Goal: Task Accomplishment & Management: Use online tool/utility

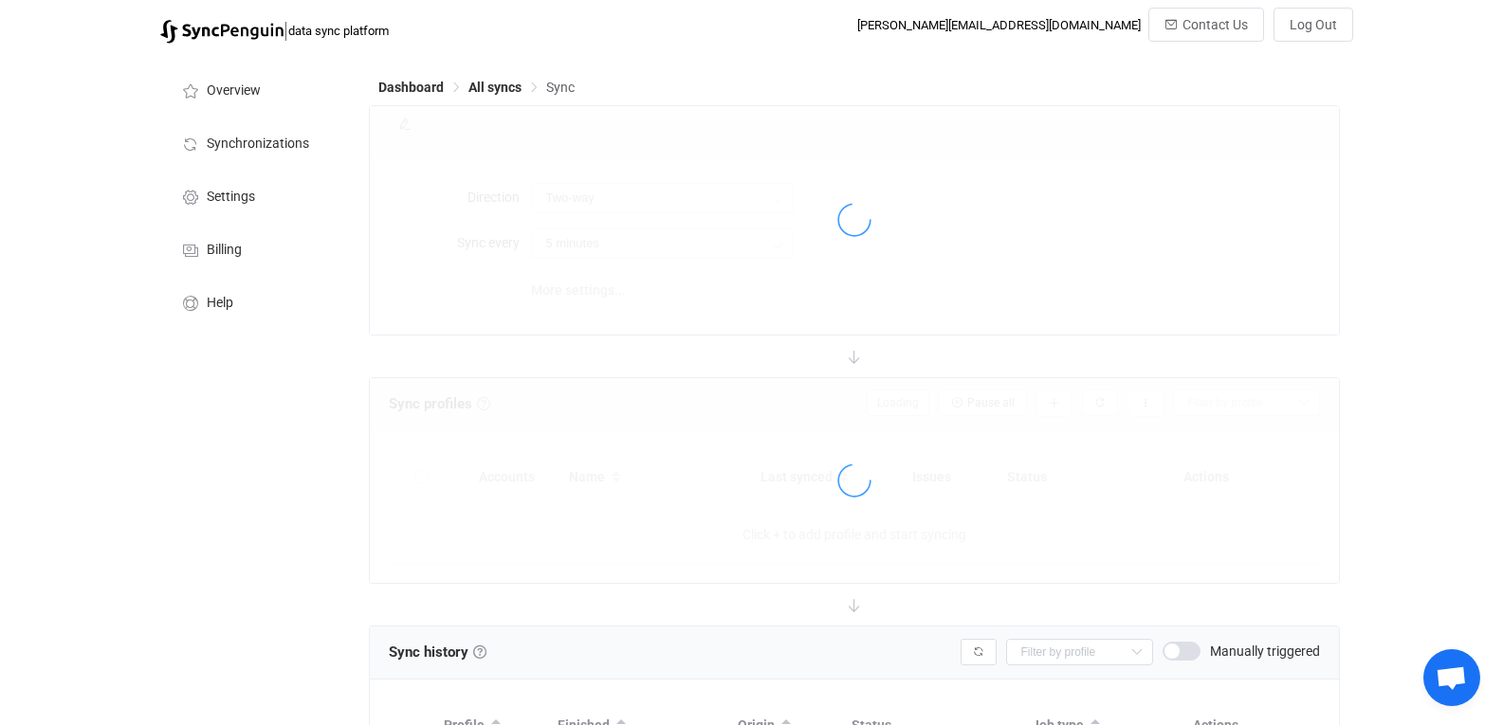
type input "iCloud → HubSpot"
type input "10 minutes"
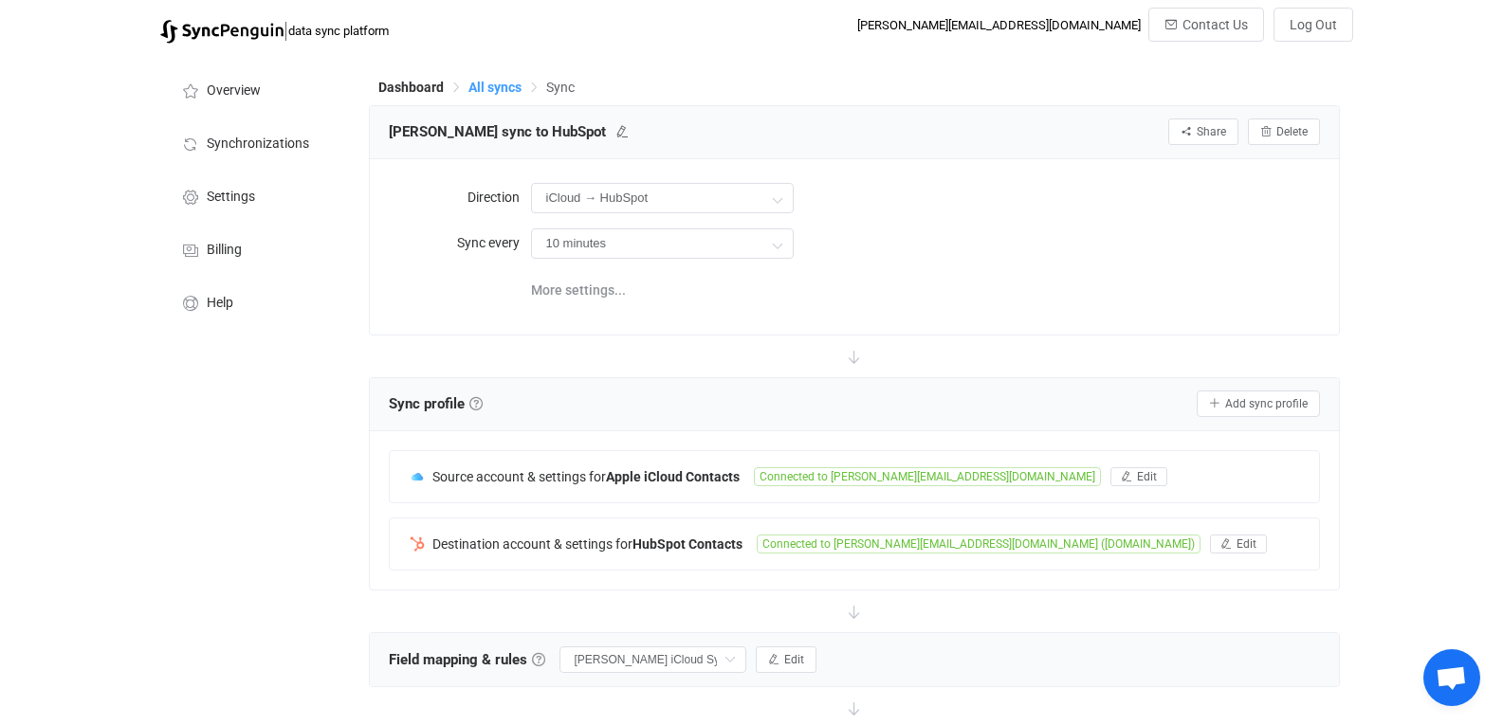
click at [495, 84] on span "All syncs" at bounding box center [494, 87] width 53 height 15
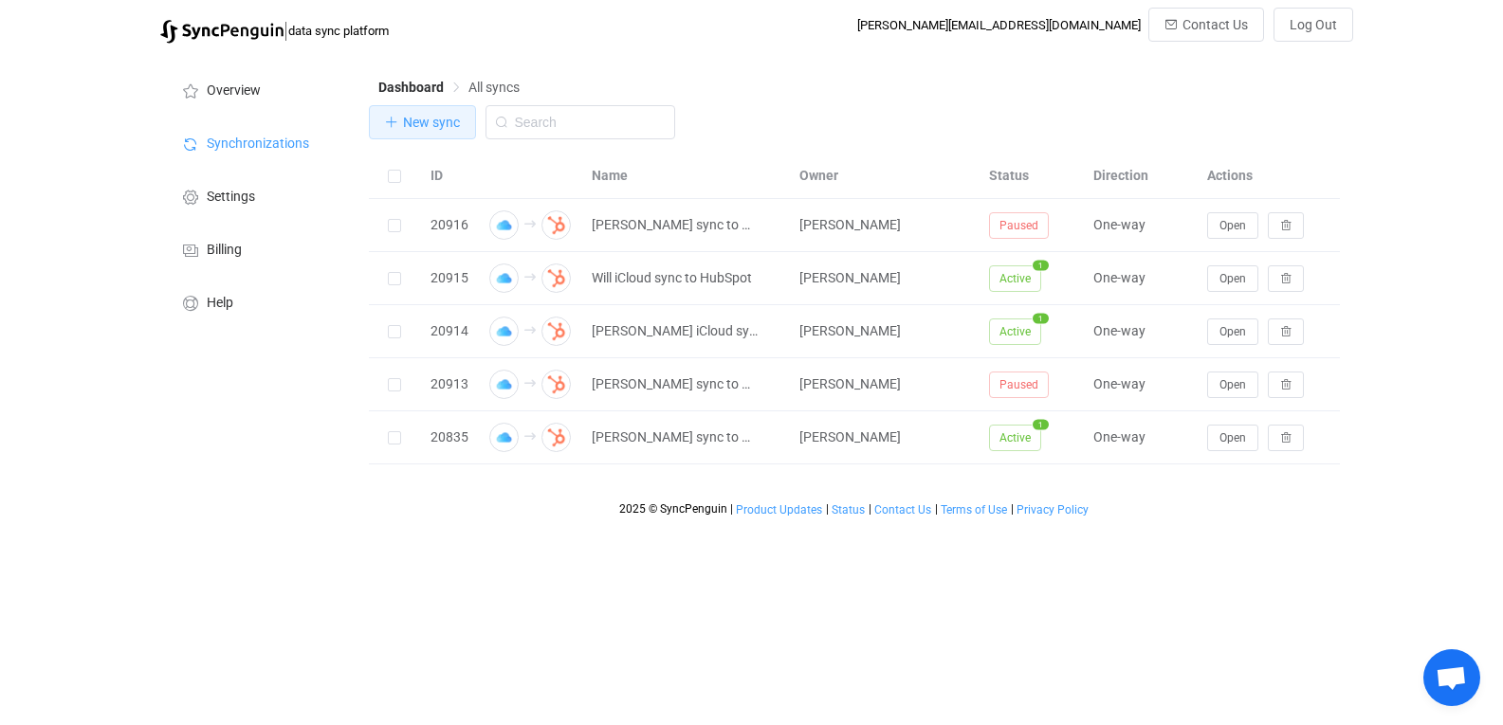
click at [436, 119] on span "New sync" at bounding box center [431, 122] width 57 height 15
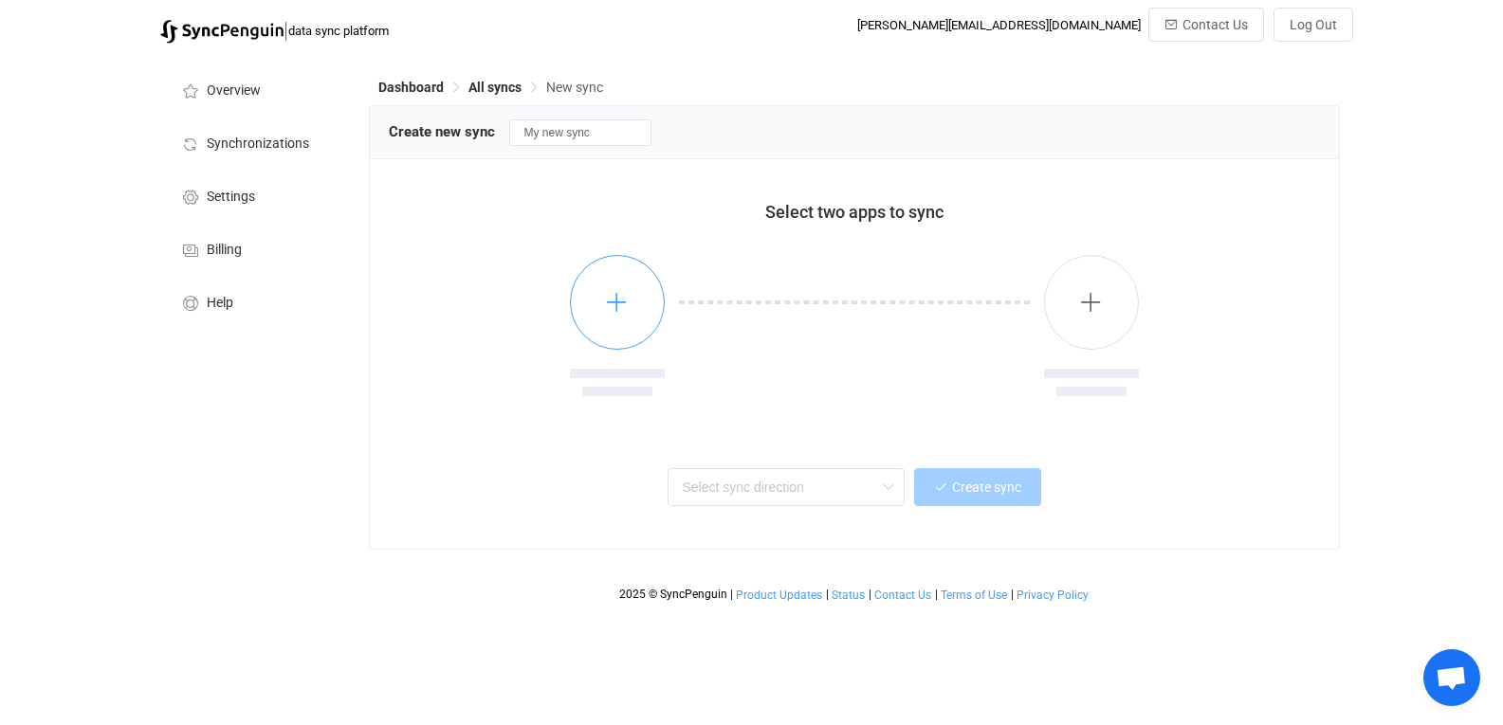
click at [608, 337] on button "button" at bounding box center [617, 302] width 95 height 95
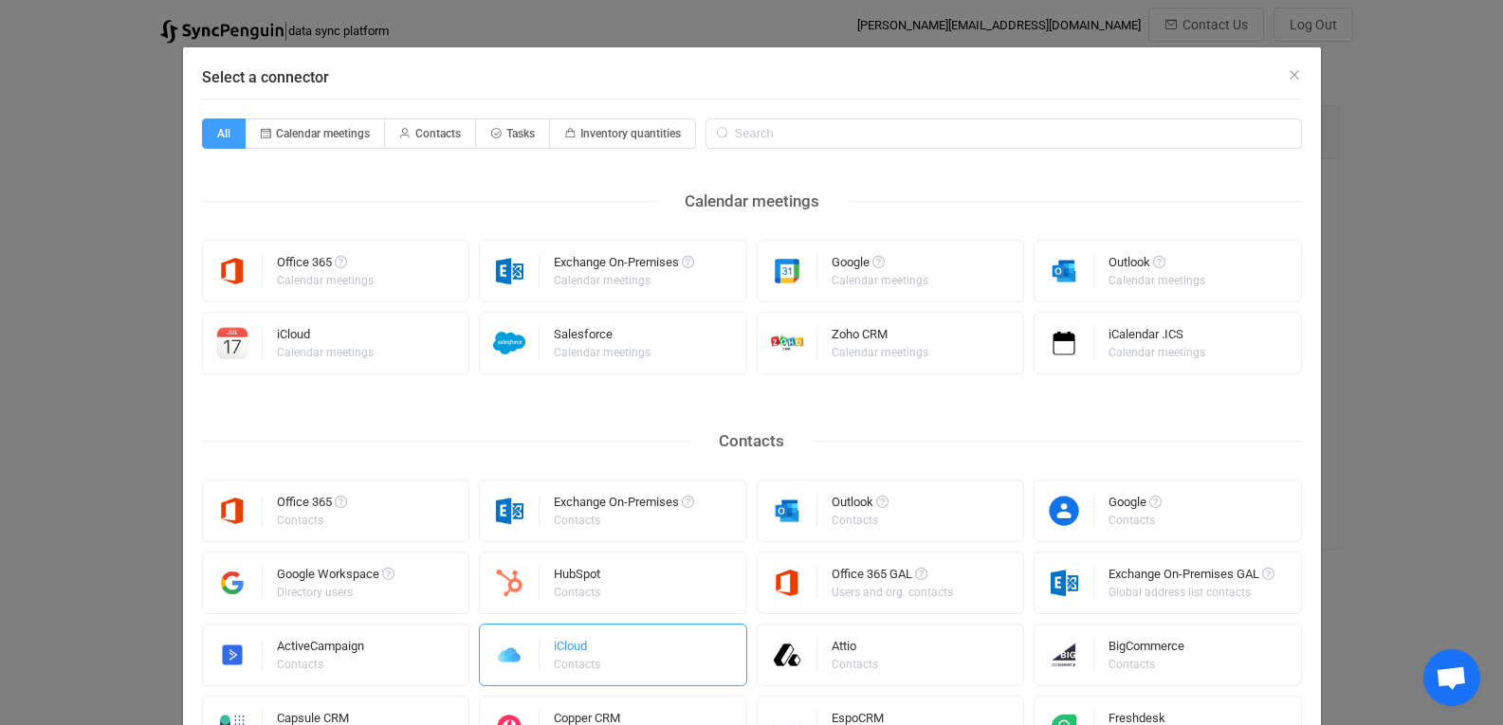
click at [627, 647] on div "iCloud Contacts" at bounding box center [613, 655] width 268 height 63
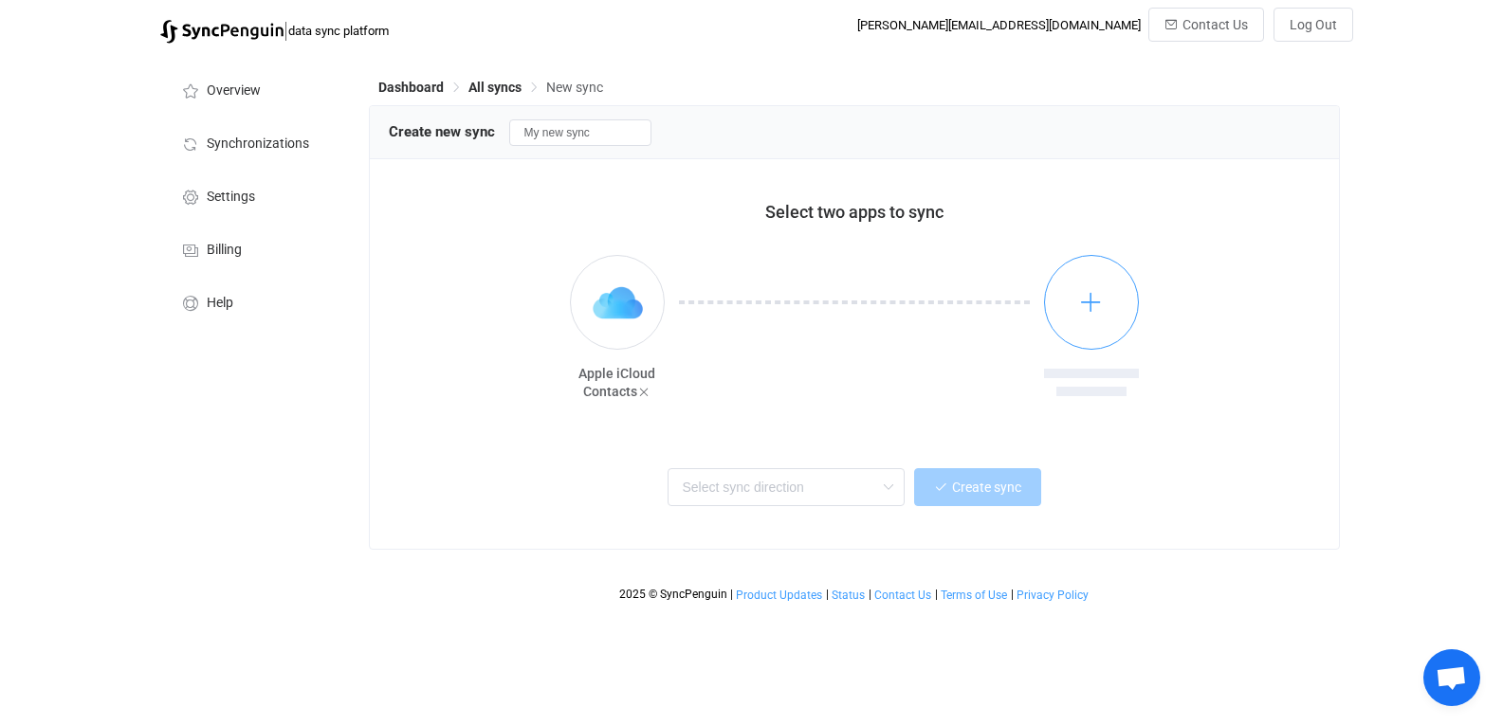
click at [1126, 277] on button "button" at bounding box center [1091, 302] width 95 height 95
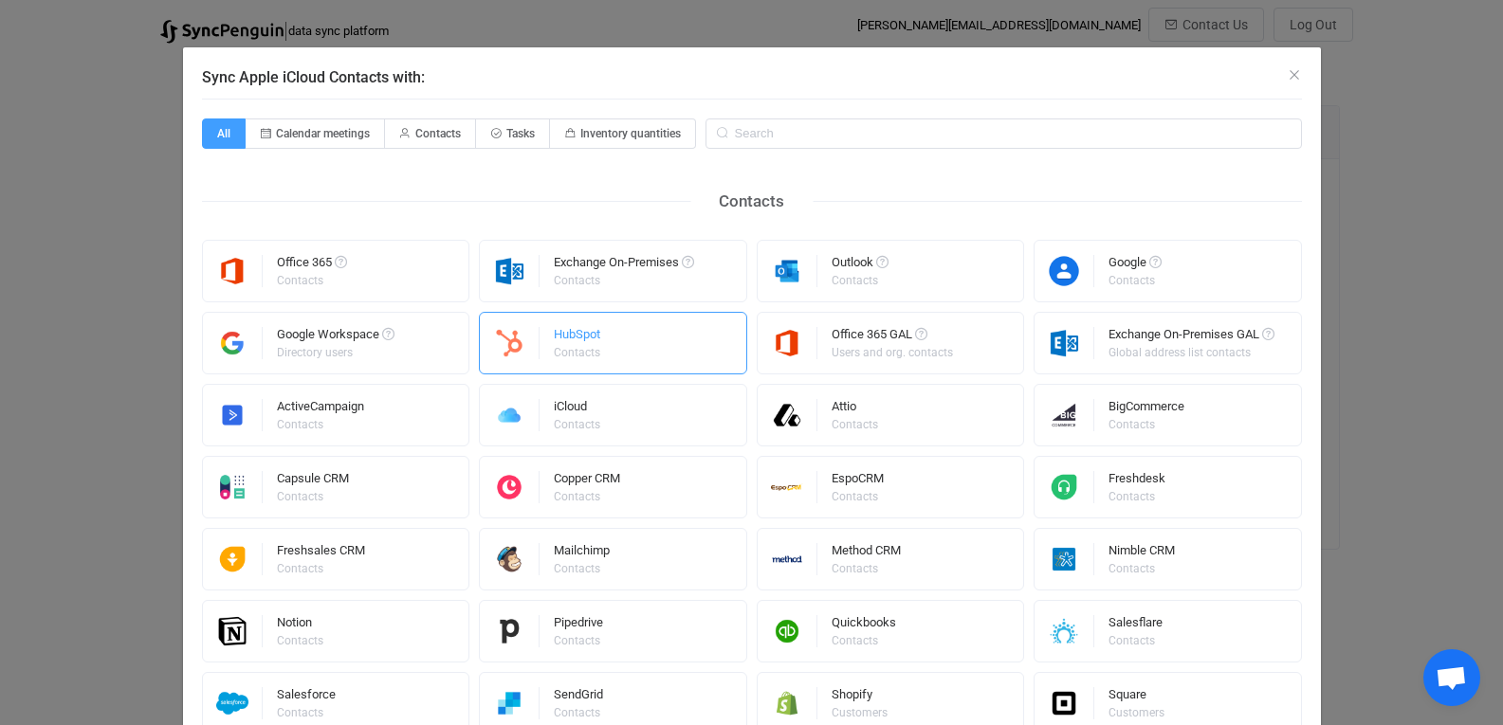
click at [626, 312] on div "HubSpot Contacts" at bounding box center [613, 343] width 268 height 63
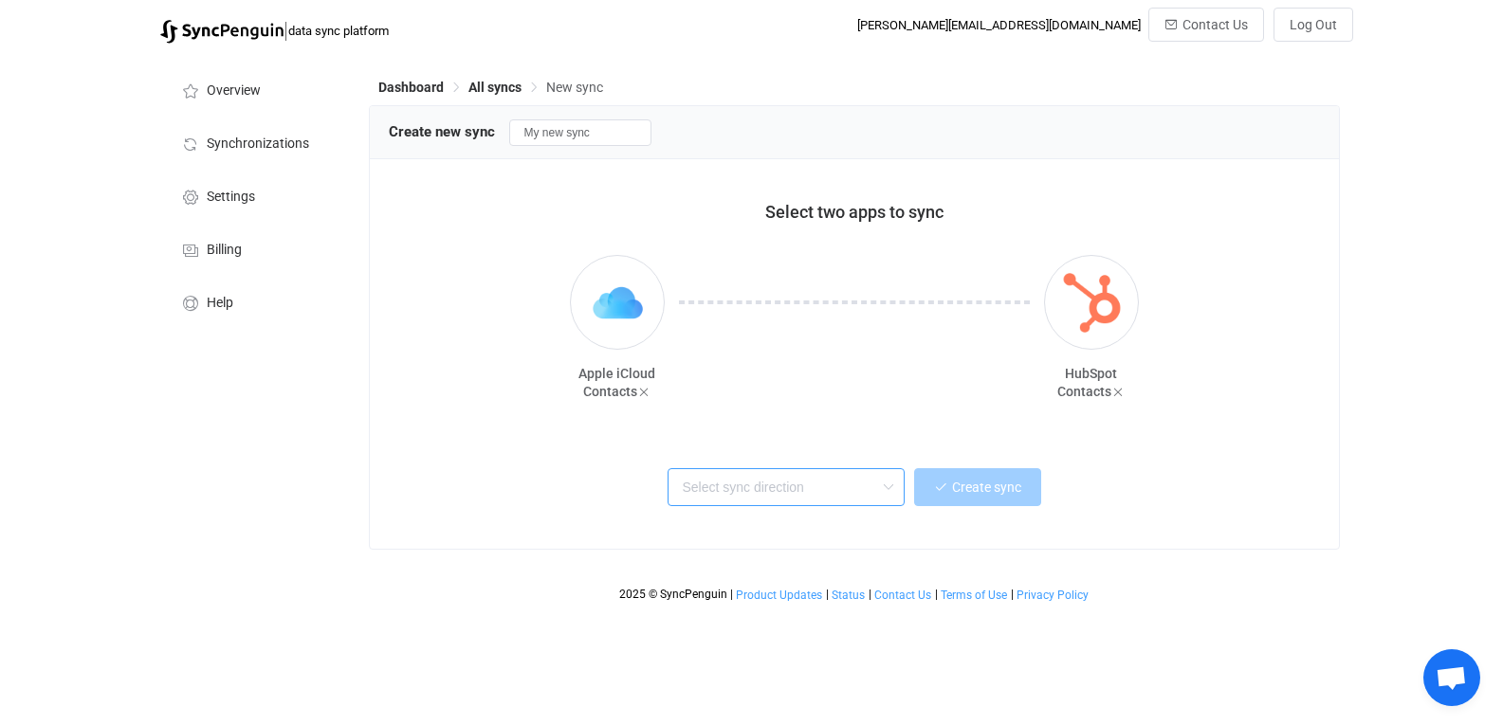
click at [810, 502] on input "text" at bounding box center [786, 487] width 237 height 38
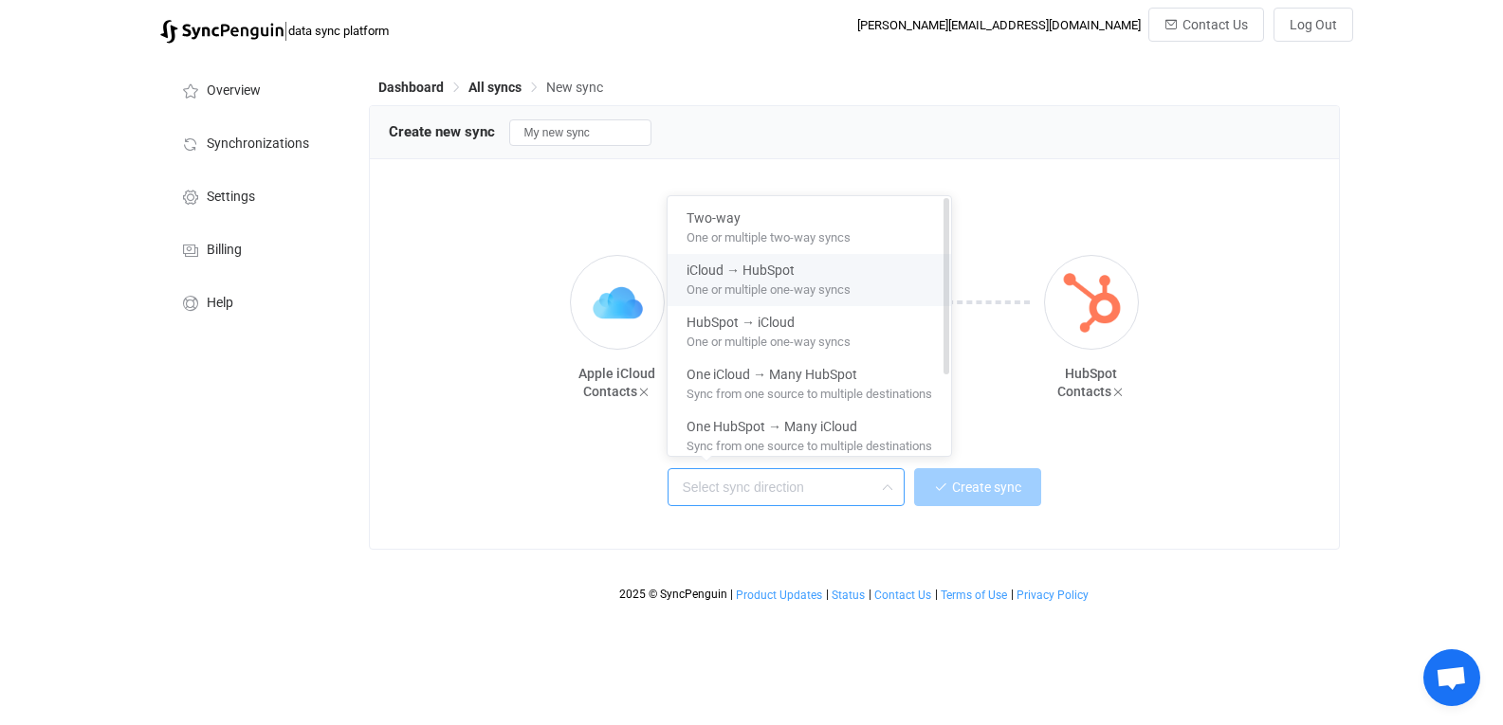
click at [846, 277] on span "One or multiple one-way syncs" at bounding box center [769, 286] width 164 height 21
type input "iCloud → HubSpot"
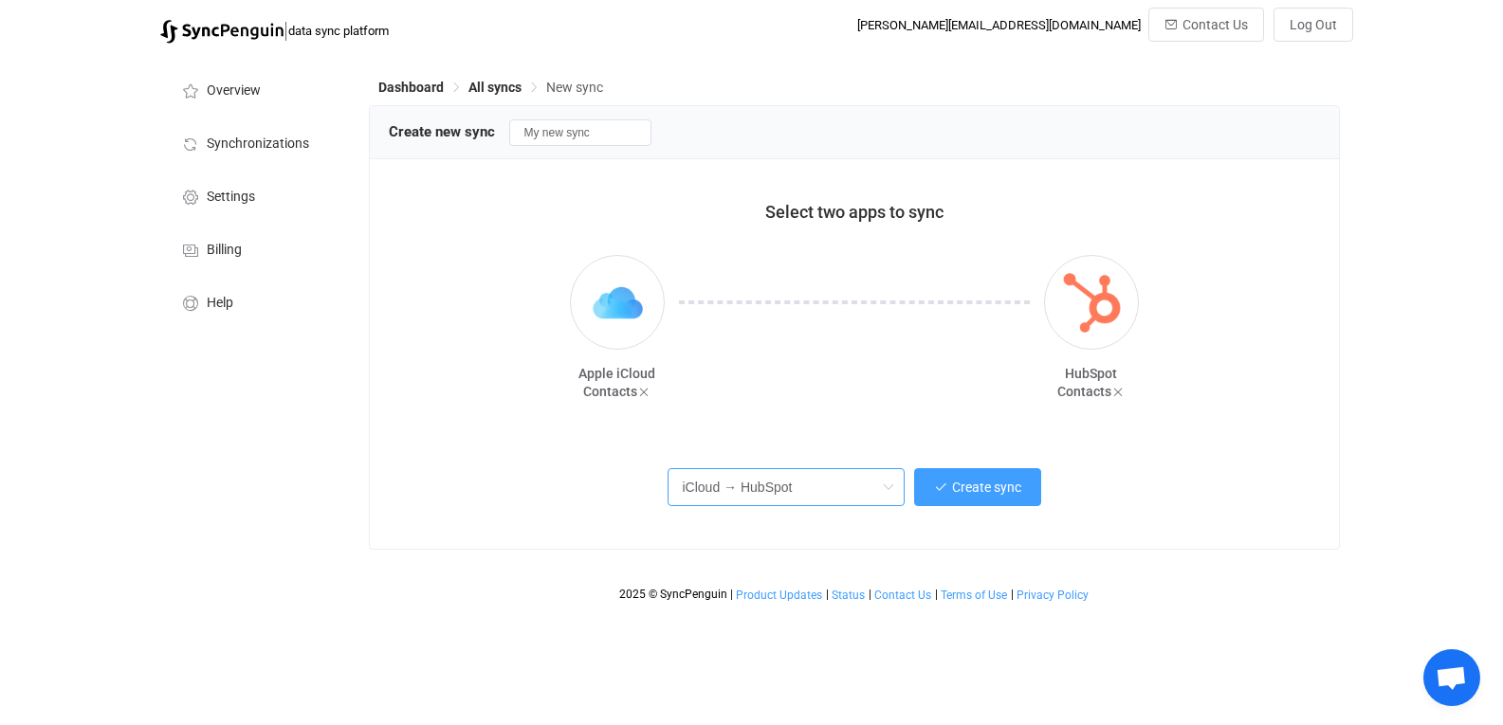
click at [861, 485] on input "iCloud → HubSpot" at bounding box center [786, 487] width 237 height 38
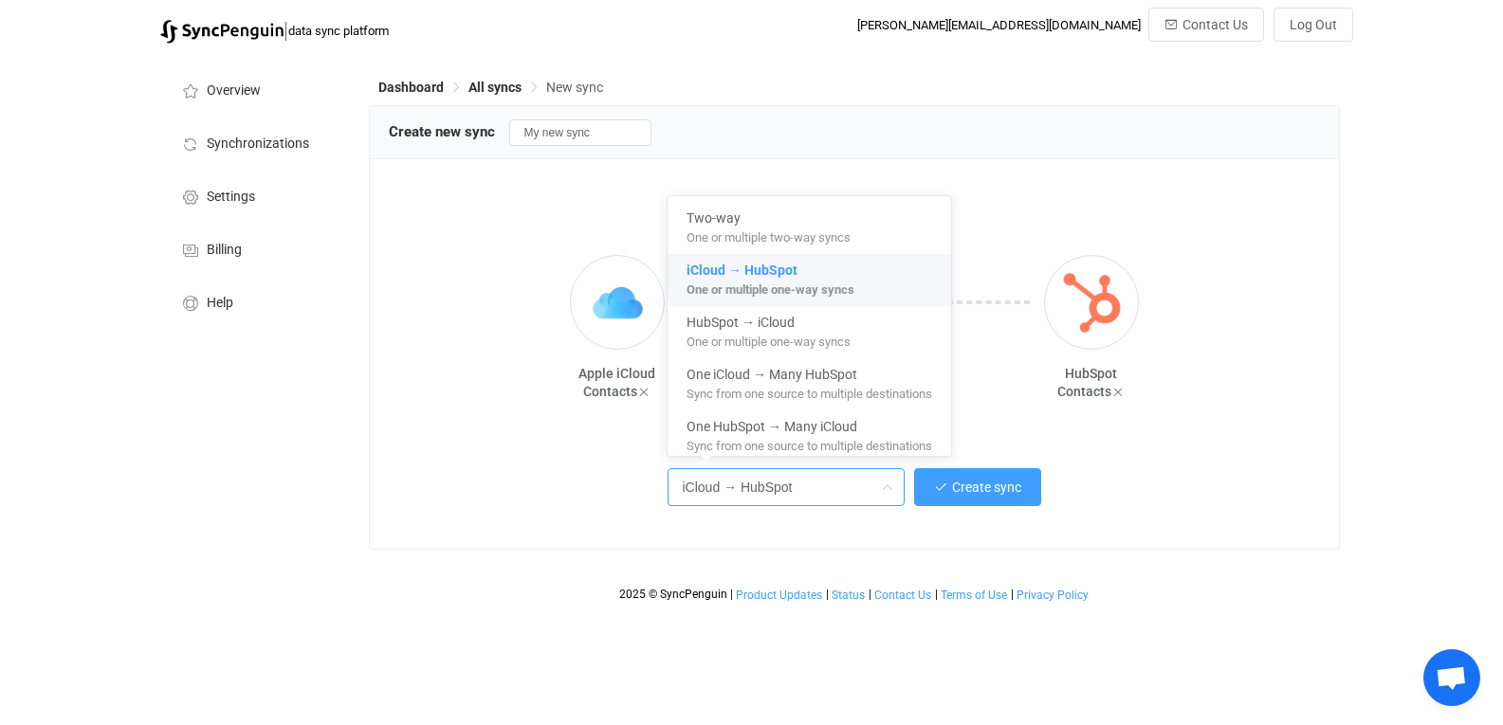
click at [1115, 472] on div "iCloud → HubSpot Create sync" at bounding box center [854, 485] width 884 height 43
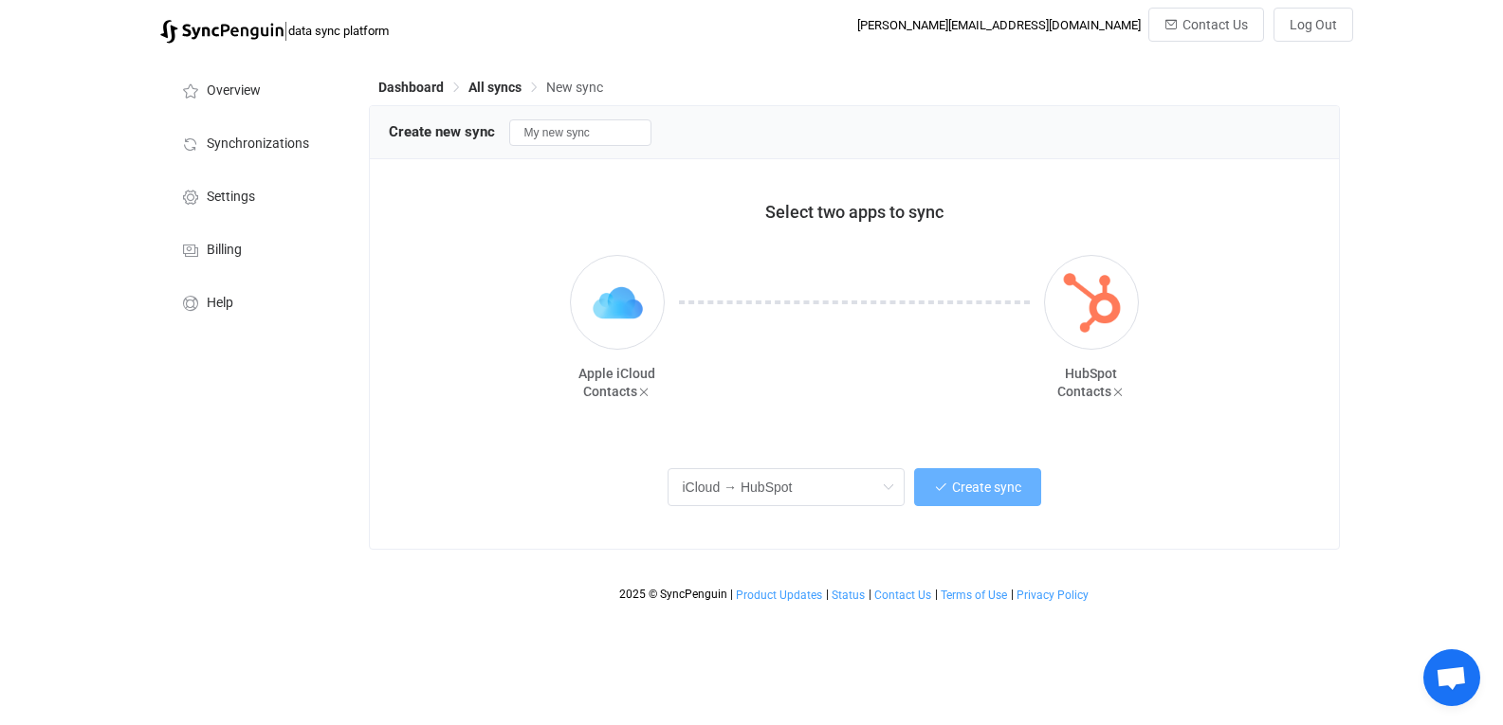
click at [973, 505] on button "Create sync" at bounding box center [977, 487] width 127 height 38
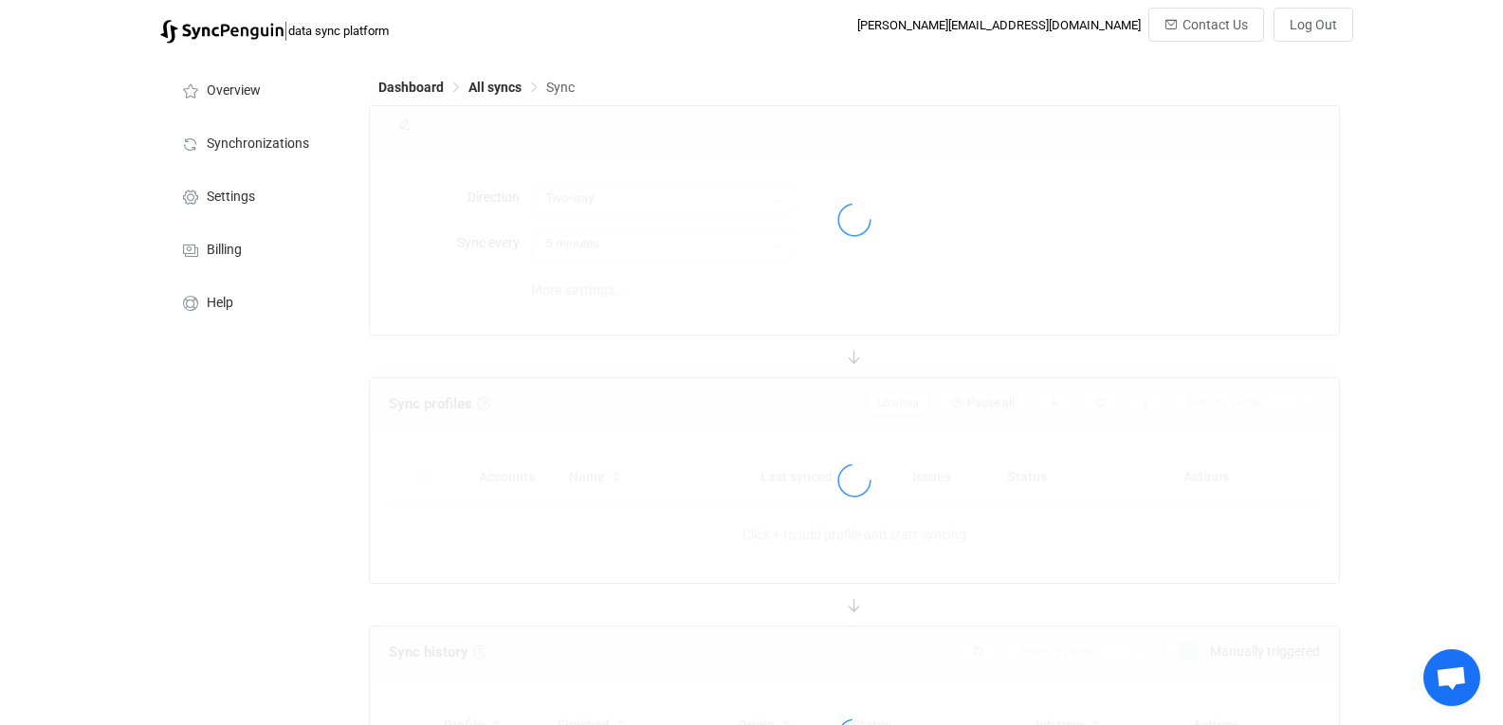
type input "iCloud → HubSpot"
type input "10 minutes"
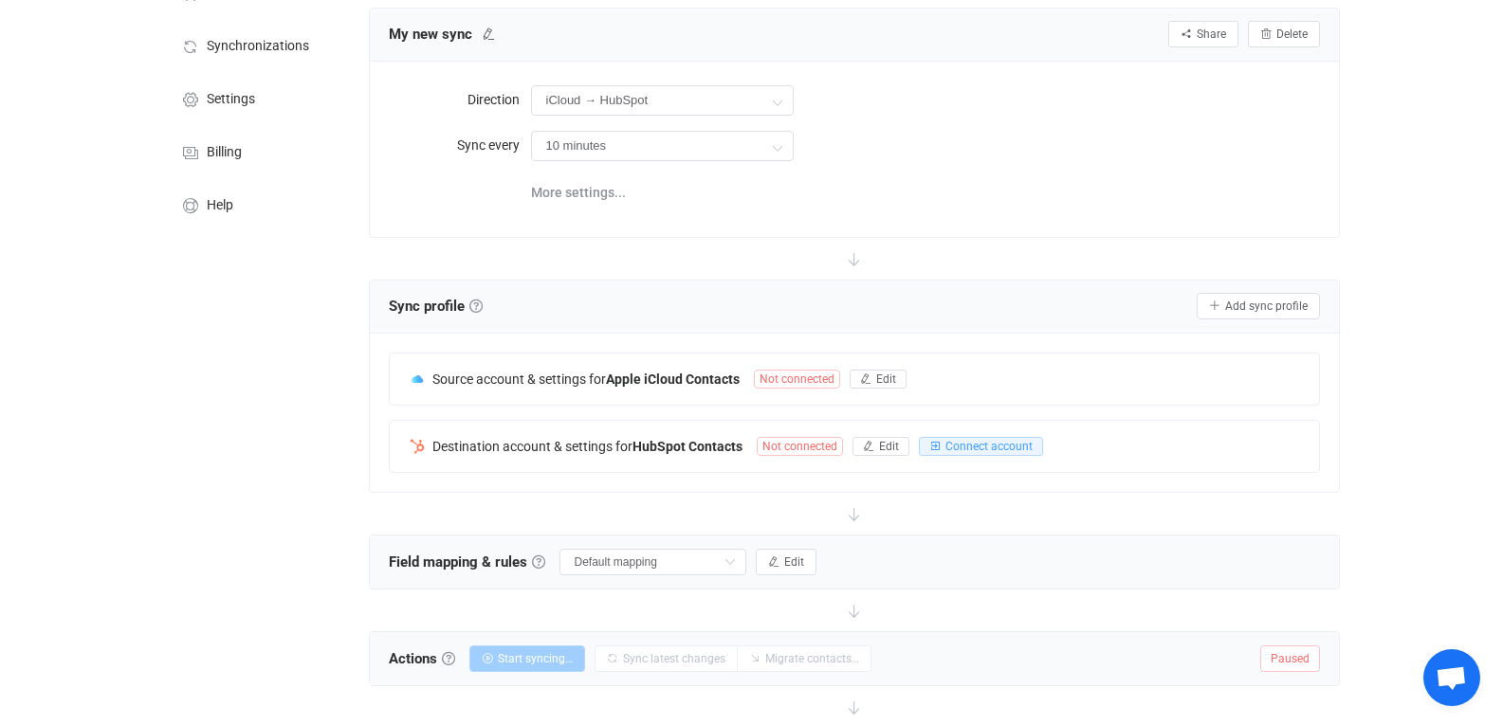
scroll to position [105, 0]
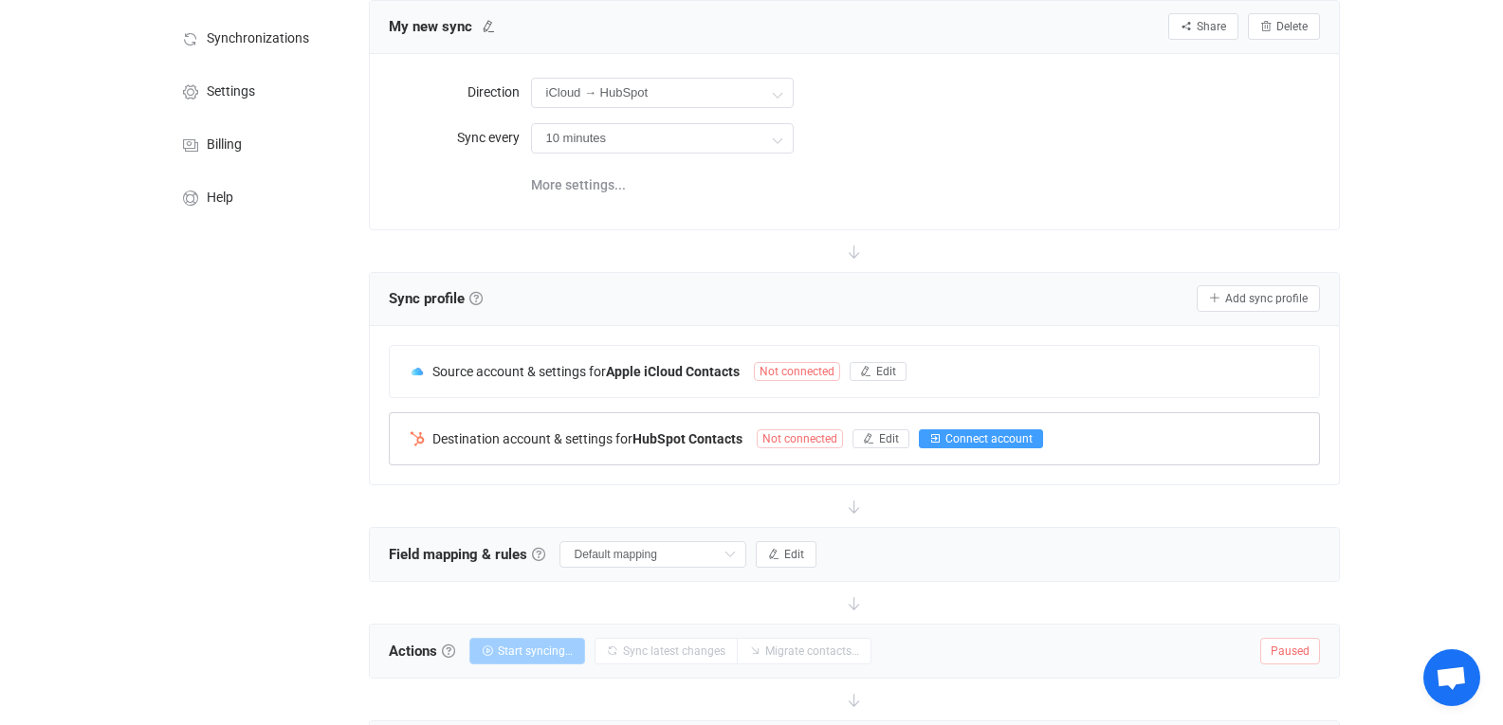
click at [1016, 447] on button "Connect account" at bounding box center [981, 439] width 124 height 19
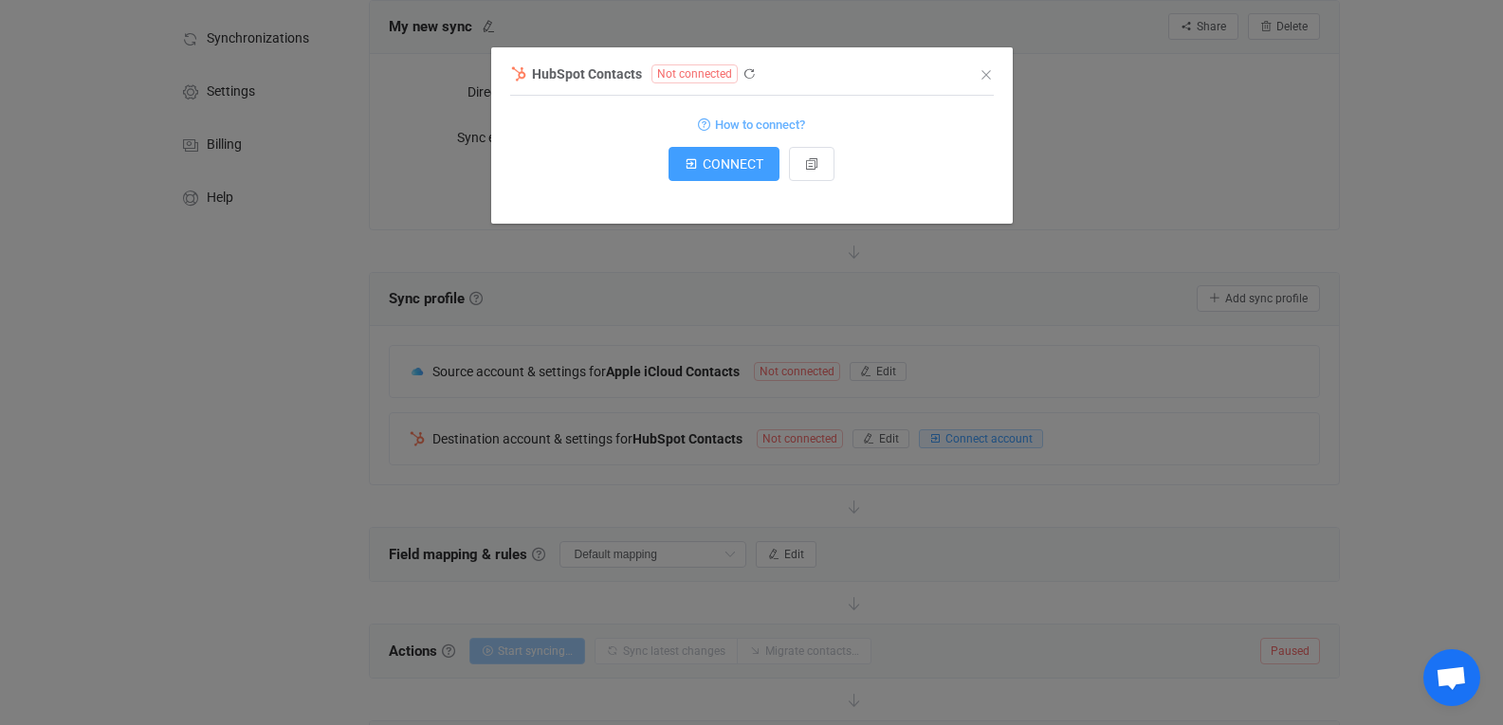
click at [1307, 68] on div "HubSpot Contacts Not connected {} Standard output: Output saved to the file How…" at bounding box center [751, 362] width 1503 height 725
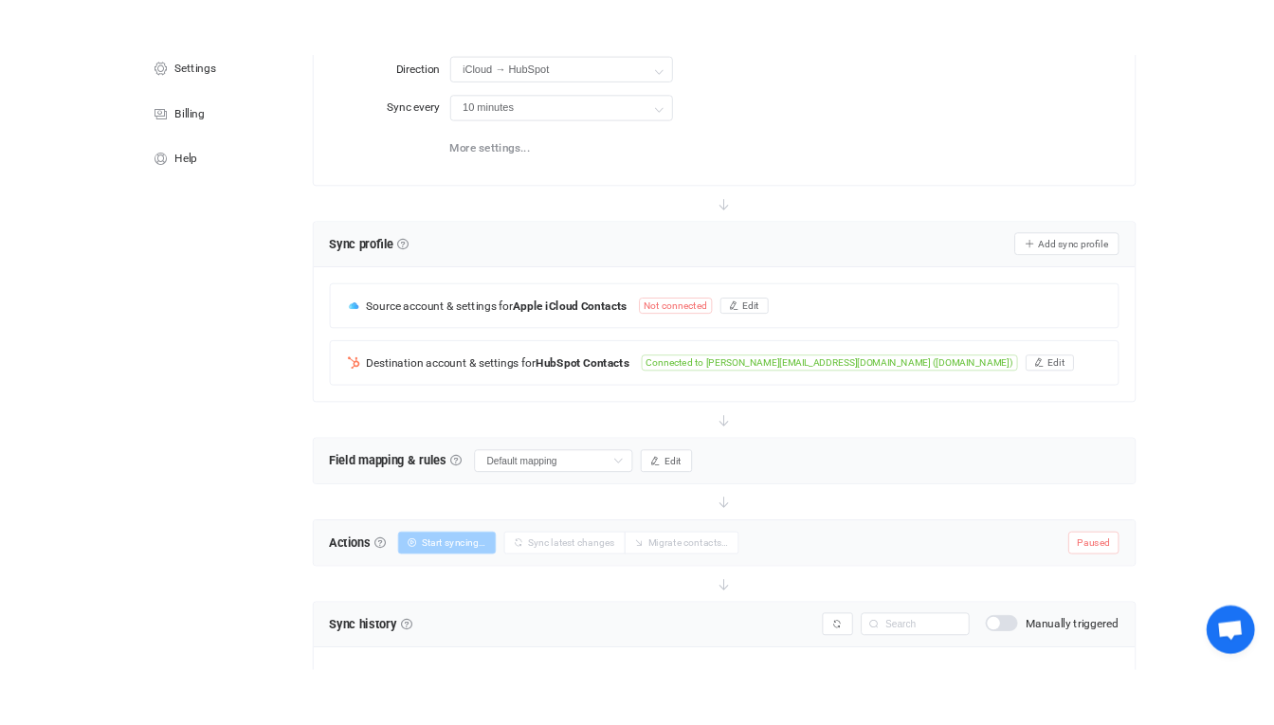
scroll to position [186, 0]
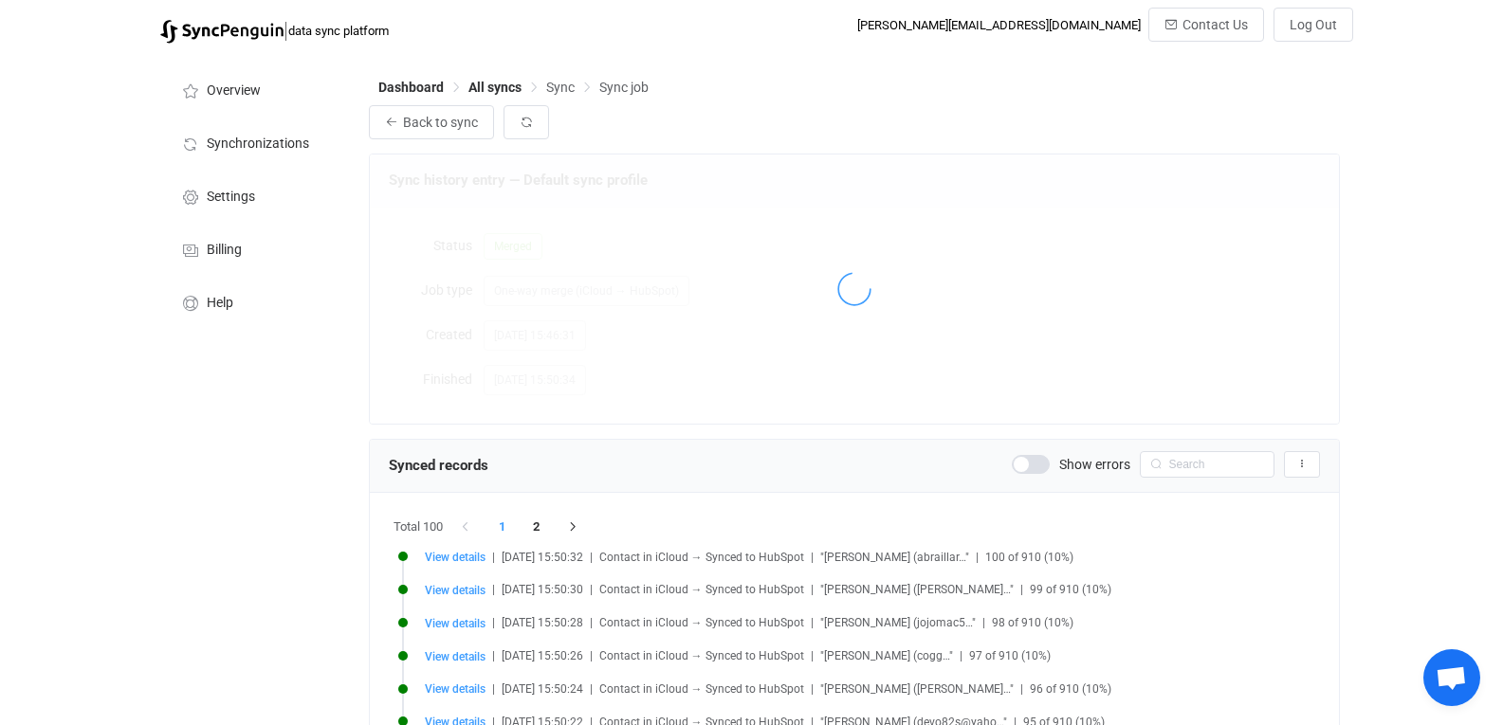
scroll to position [1703, 0]
